Goal: Information Seeking & Learning: Learn about a topic

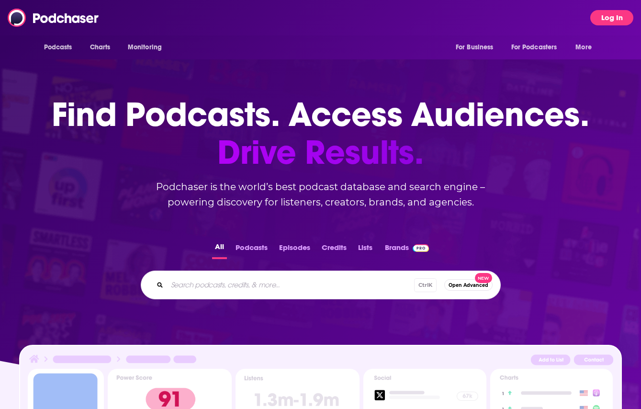
click at [616, 17] on button "Log In" at bounding box center [611, 17] width 43 height 15
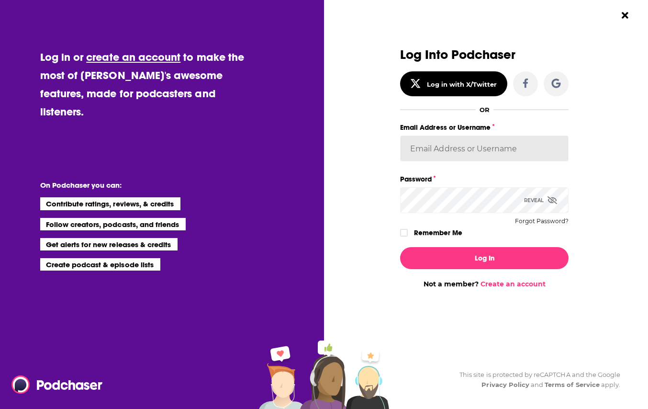
type input "we_broadcast"
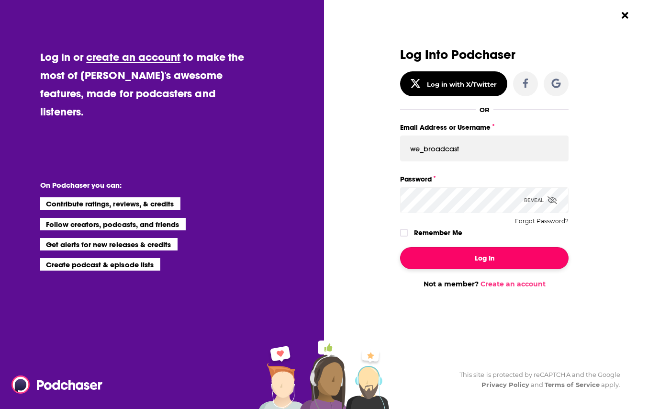
click at [476, 259] on button "Log In" at bounding box center [484, 258] width 169 height 22
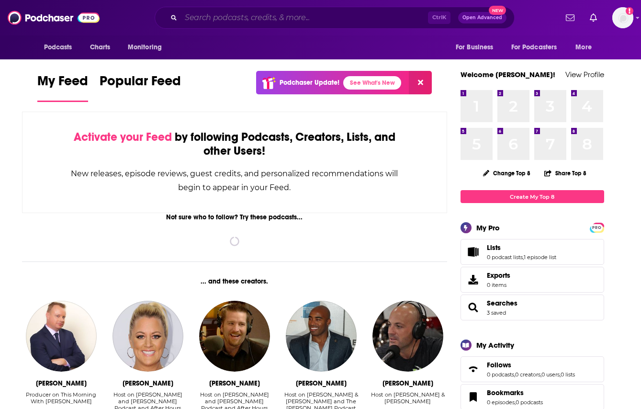
click at [200, 18] on input "Search podcasts, credits, & more..." at bounding box center [304, 17] width 247 height 15
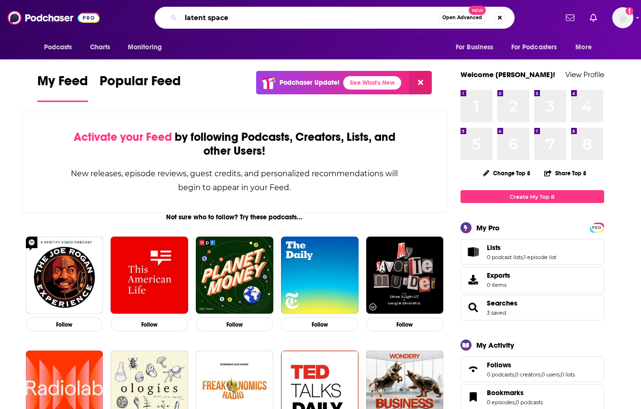
type input "latent space"
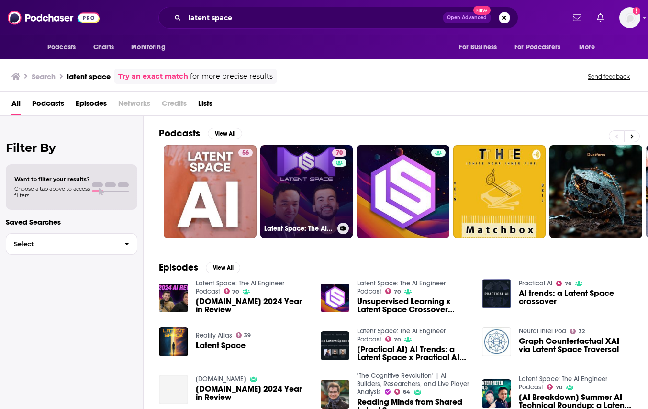
click at [328, 206] on link "70 Latent Space: The AI Engineer Podcast" at bounding box center [306, 191] width 93 height 93
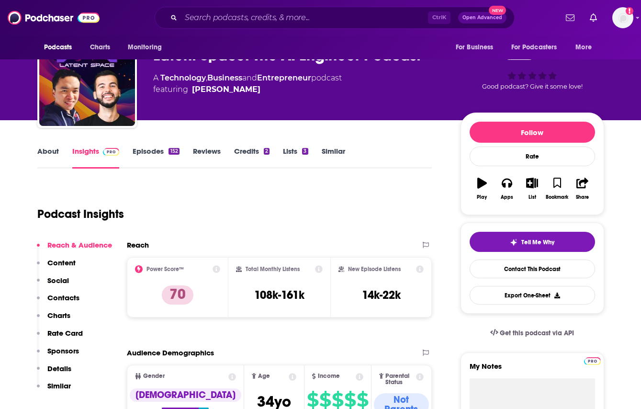
scroll to position [96, 0]
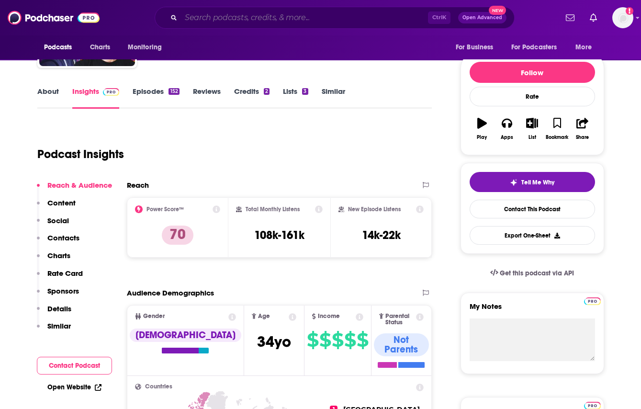
click at [226, 14] on input "Search podcasts, credits, & more..." at bounding box center [304, 17] width 247 height 15
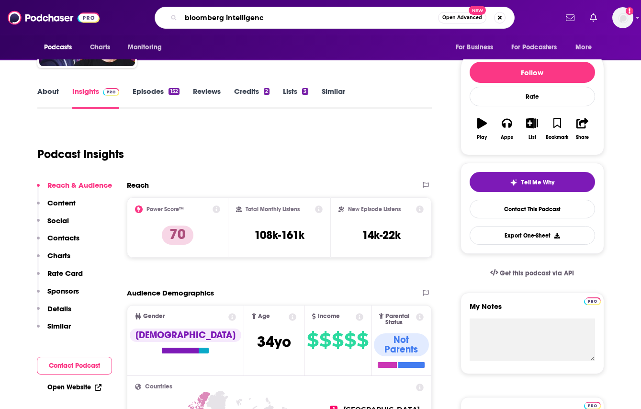
type input "bloomberg intelligence"
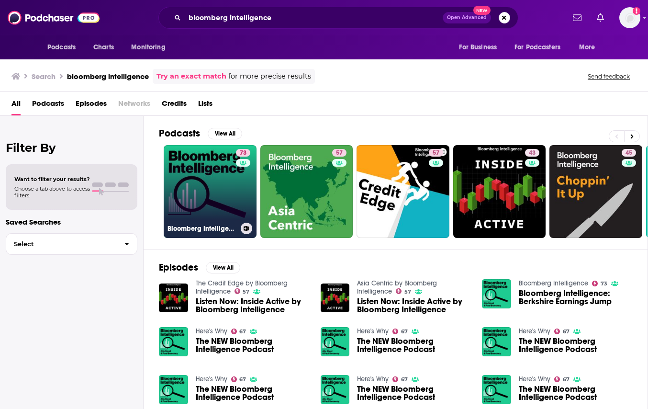
click at [197, 195] on link "73 Bloomberg Intelligence" at bounding box center [210, 191] width 93 height 93
